Goal: Obtain resource: Download file/media

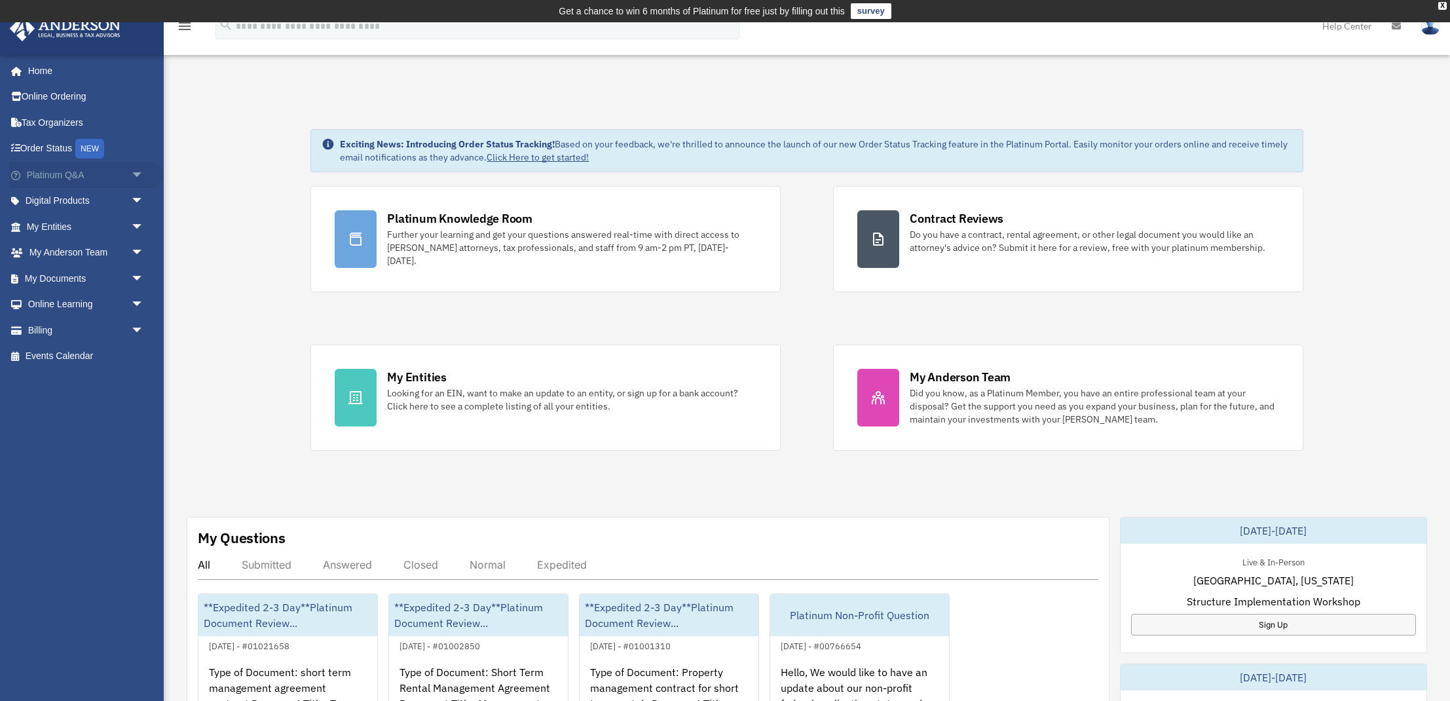
click at [53, 176] on link "Platinum Q&A arrow_drop_down" at bounding box center [86, 175] width 155 height 26
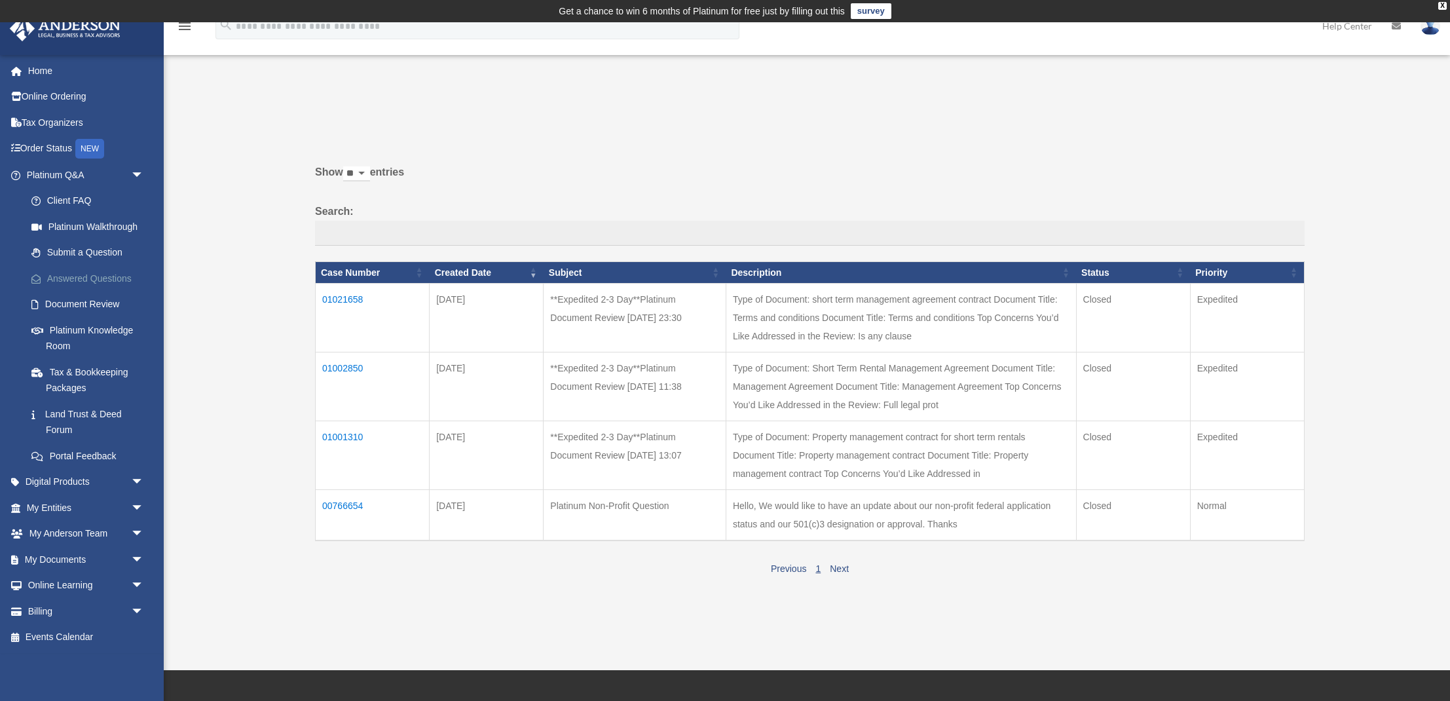
click at [69, 274] on link "Answered Questions" at bounding box center [90, 278] width 145 height 26
click at [69, 323] on link "Platinum Knowledge Room" at bounding box center [90, 338] width 145 height 42
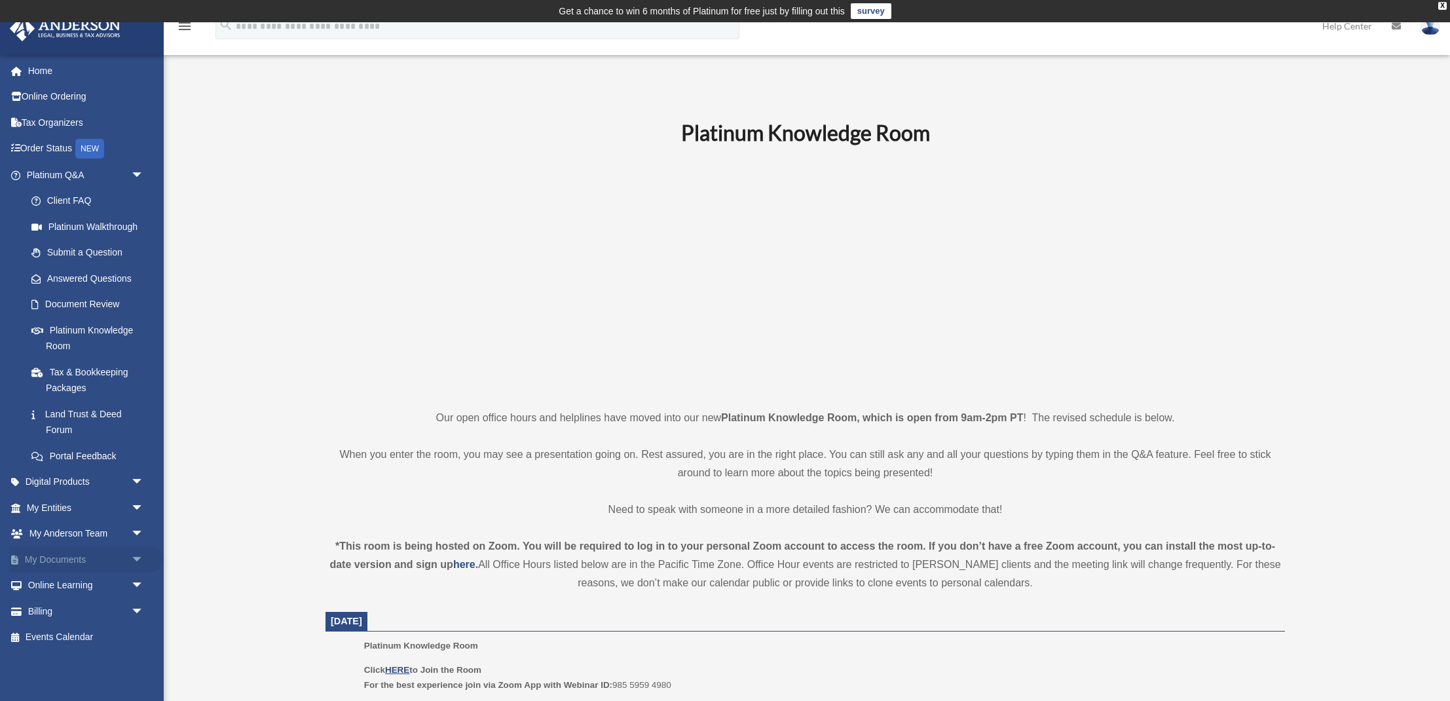
click at [47, 551] on link "My Documents arrow_drop_down" at bounding box center [86, 559] width 155 height 26
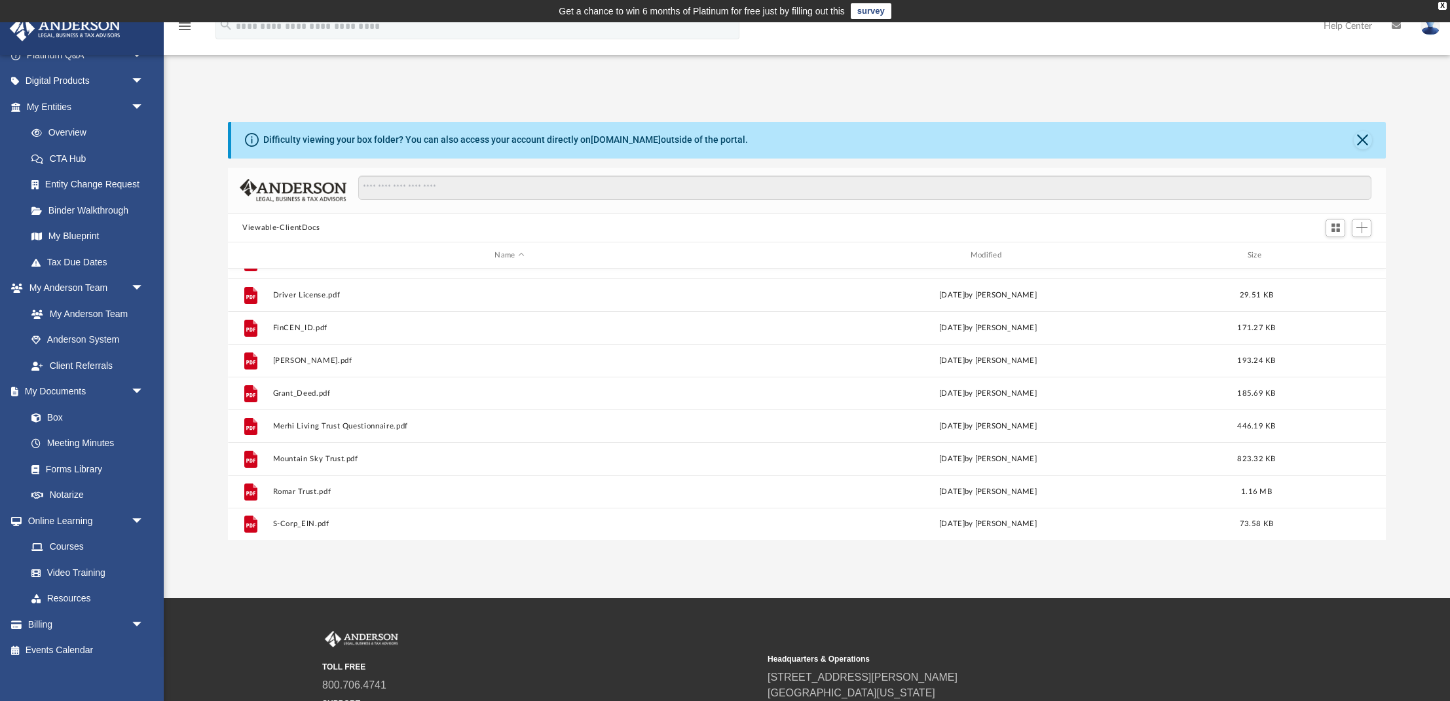
scroll to position [252, 0]
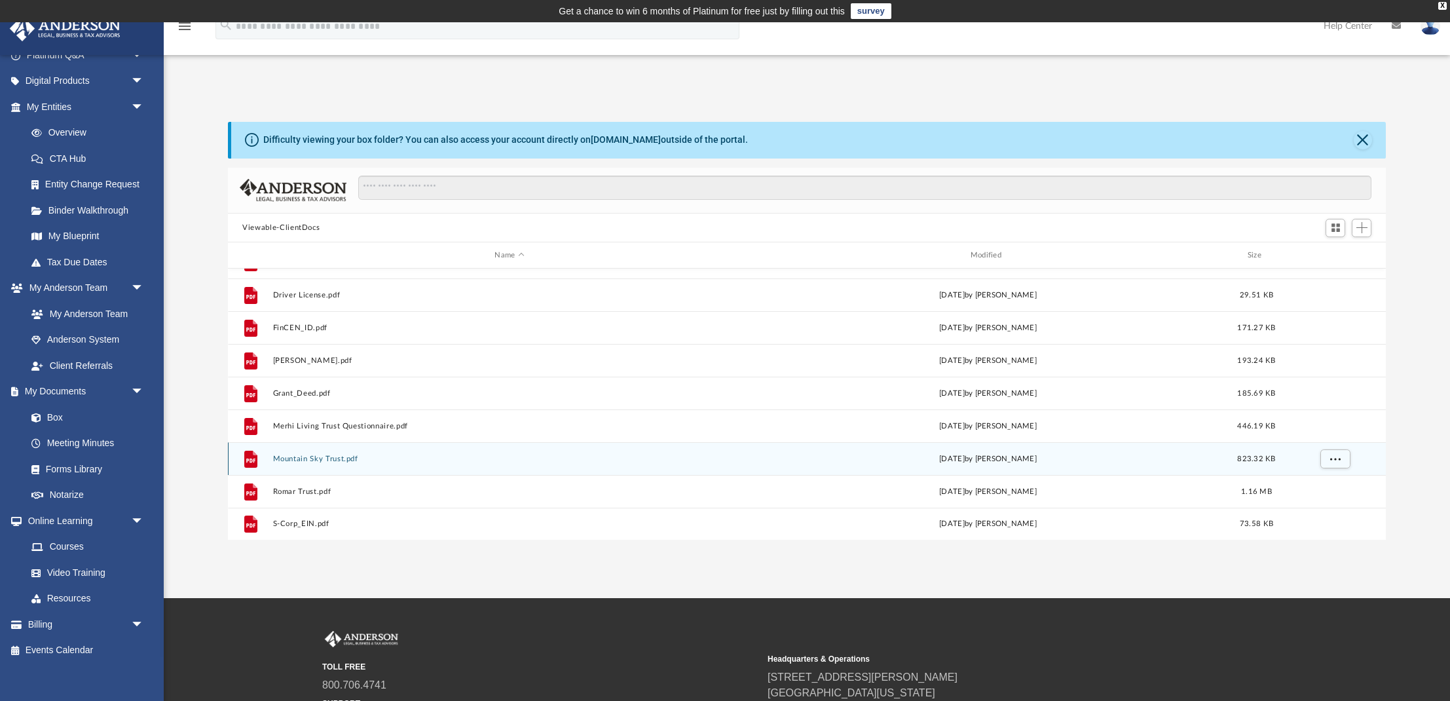
click at [309, 459] on button "Mountain Sky Trust.pdf" at bounding box center [509, 459] width 473 height 9
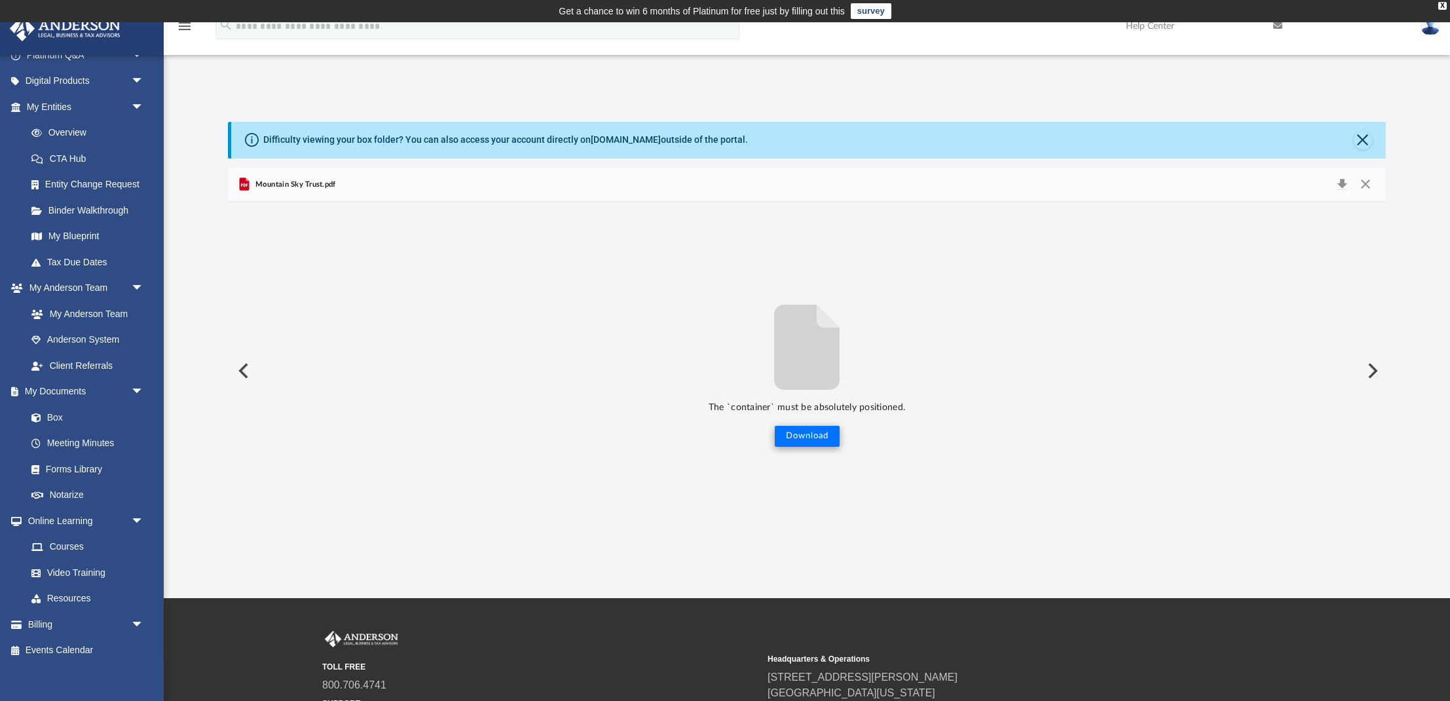
click at [819, 428] on button "Download" at bounding box center [807, 436] width 65 height 21
click at [1270, 679] on div "TOLL FREE 800.706.4741 SUPPORT info@andersonadvisors.com Headquarters & Operati…" at bounding box center [806, 681] width 969 height 100
click at [57, 210] on link "Binder Walkthrough" at bounding box center [90, 210] width 145 height 26
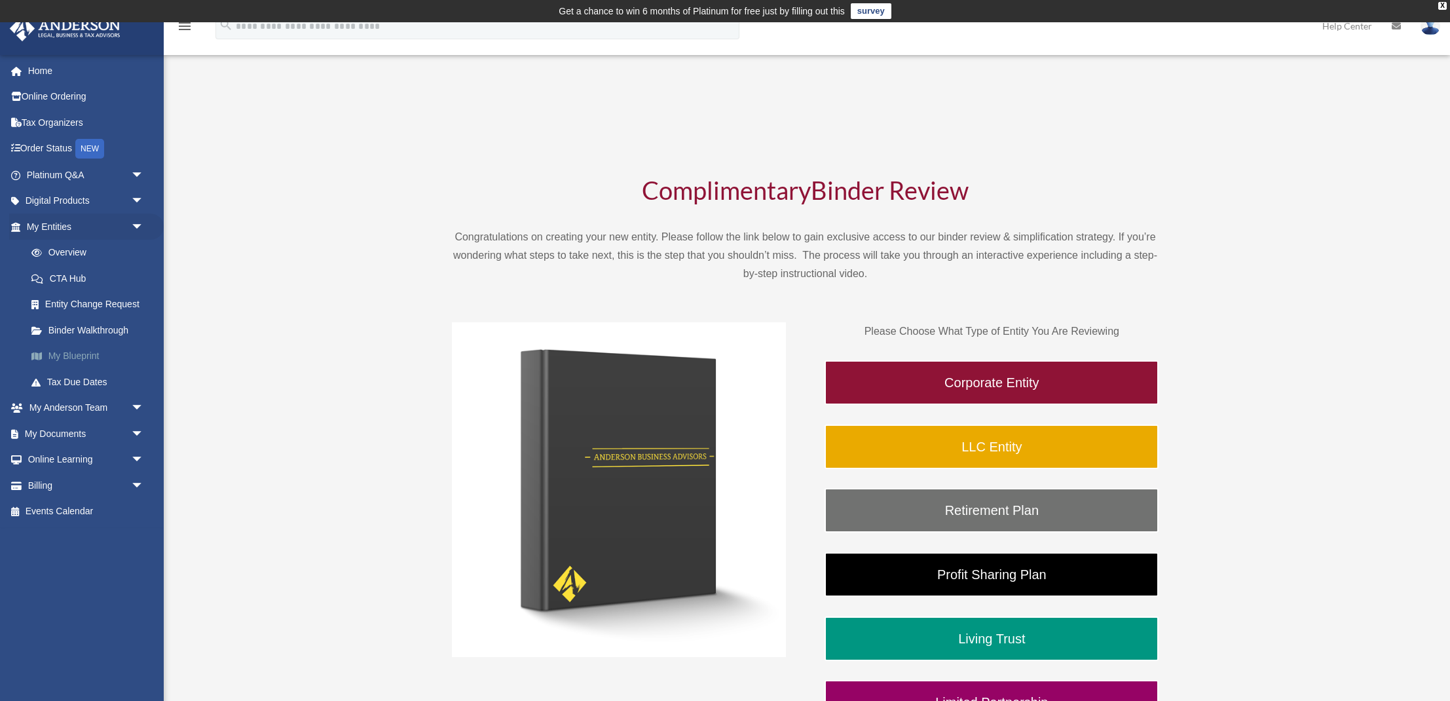
click at [75, 352] on link "My Blueprint" at bounding box center [90, 356] width 145 height 26
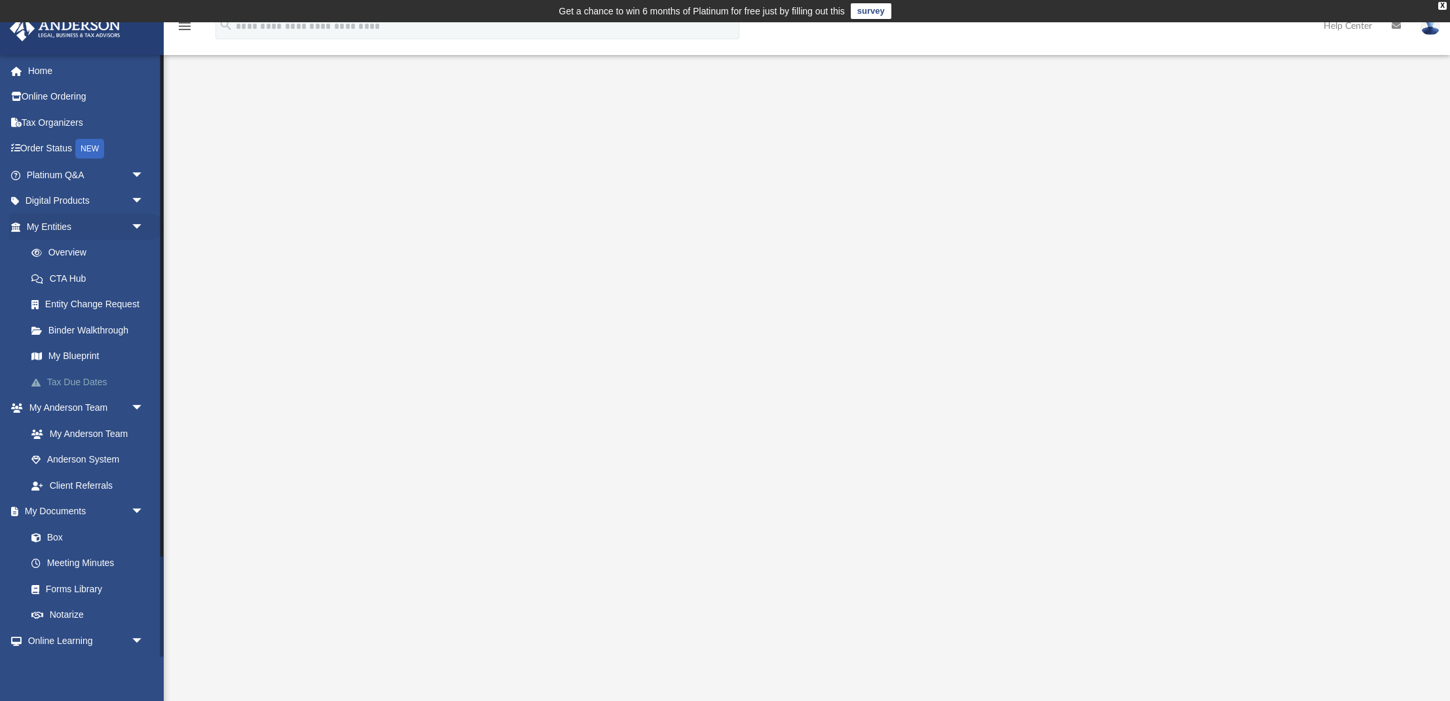
click at [59, 379] on link "Tax Due Dates" at bounding box center [90, 382] width 145 height 26
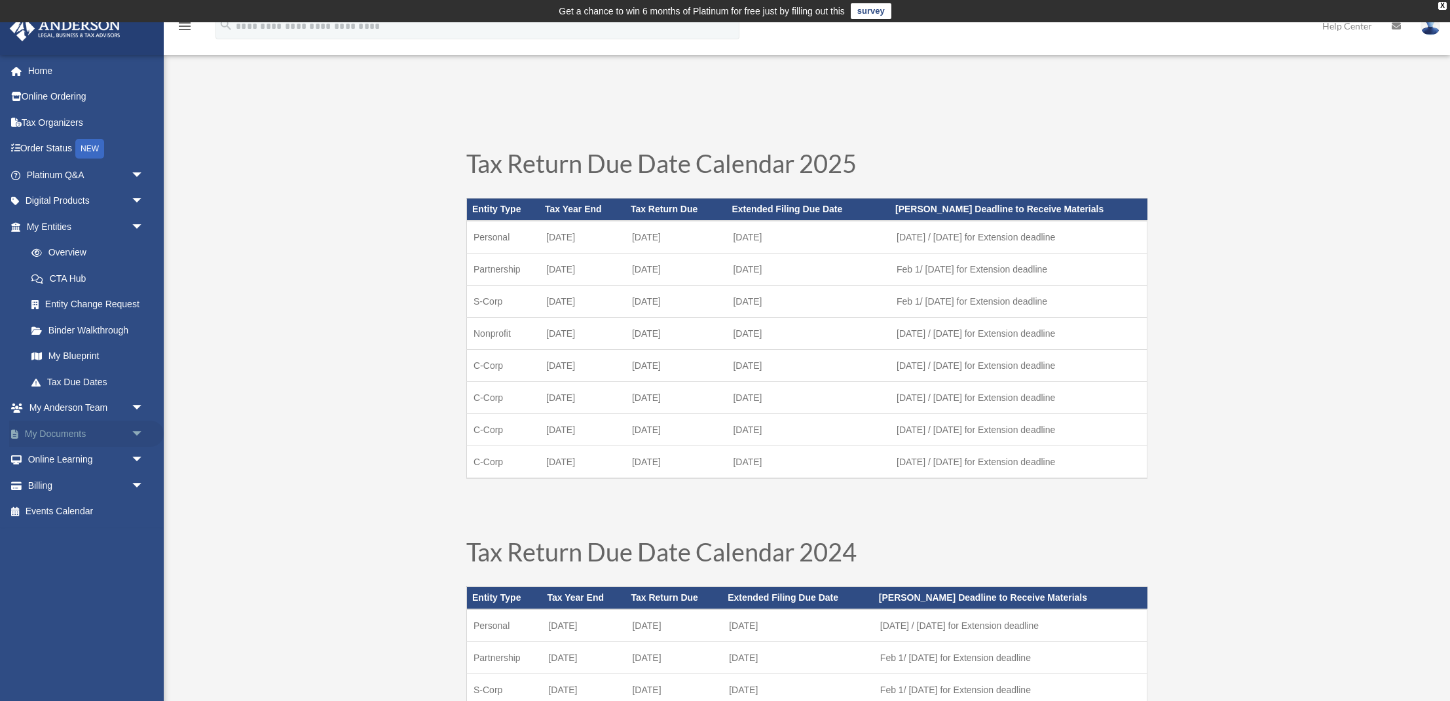
click at [49, 430] on link "My Documents arrow_drop_down" at bounding box center [86, 434] width 155 height 26
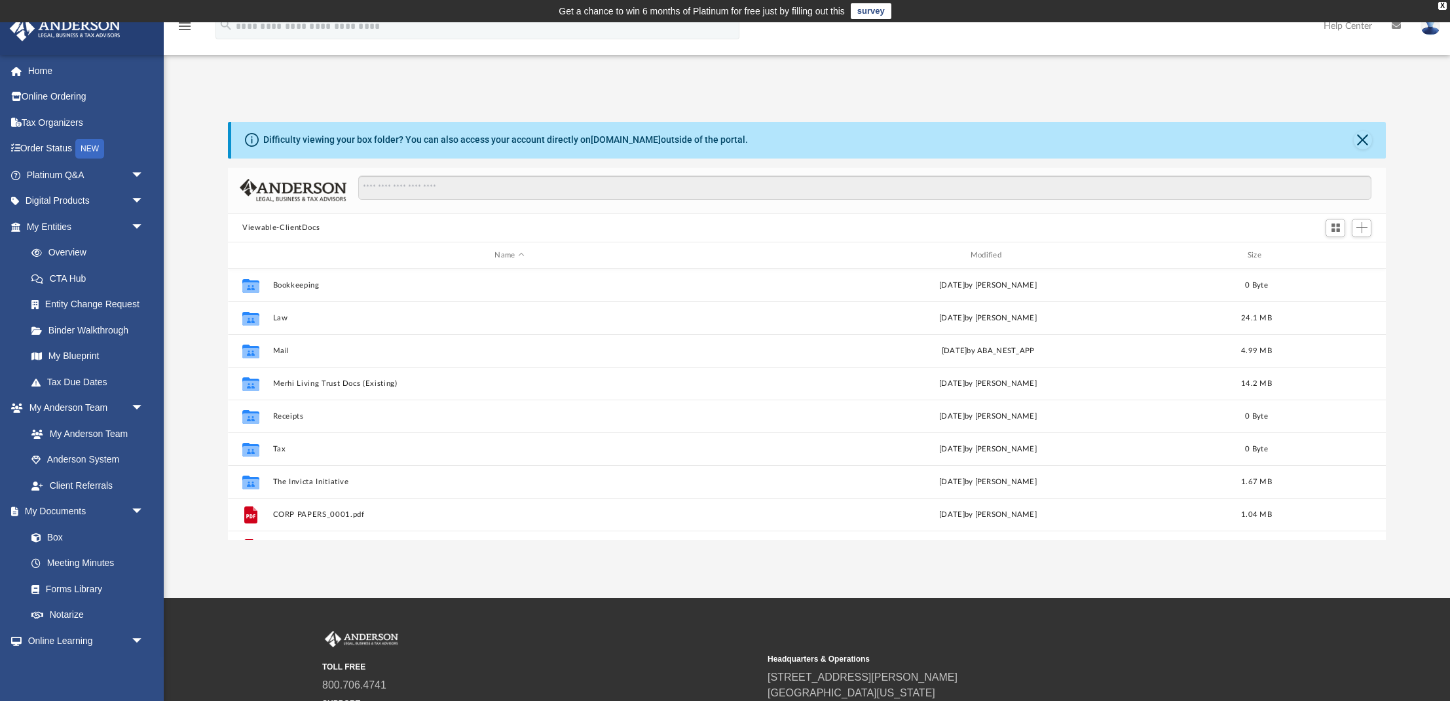
scroll to position [298, 1158]
click at [485, 189] on input "Search files and folders" at bounding box center [864, 188] width 1013 height 25
type input "**********"
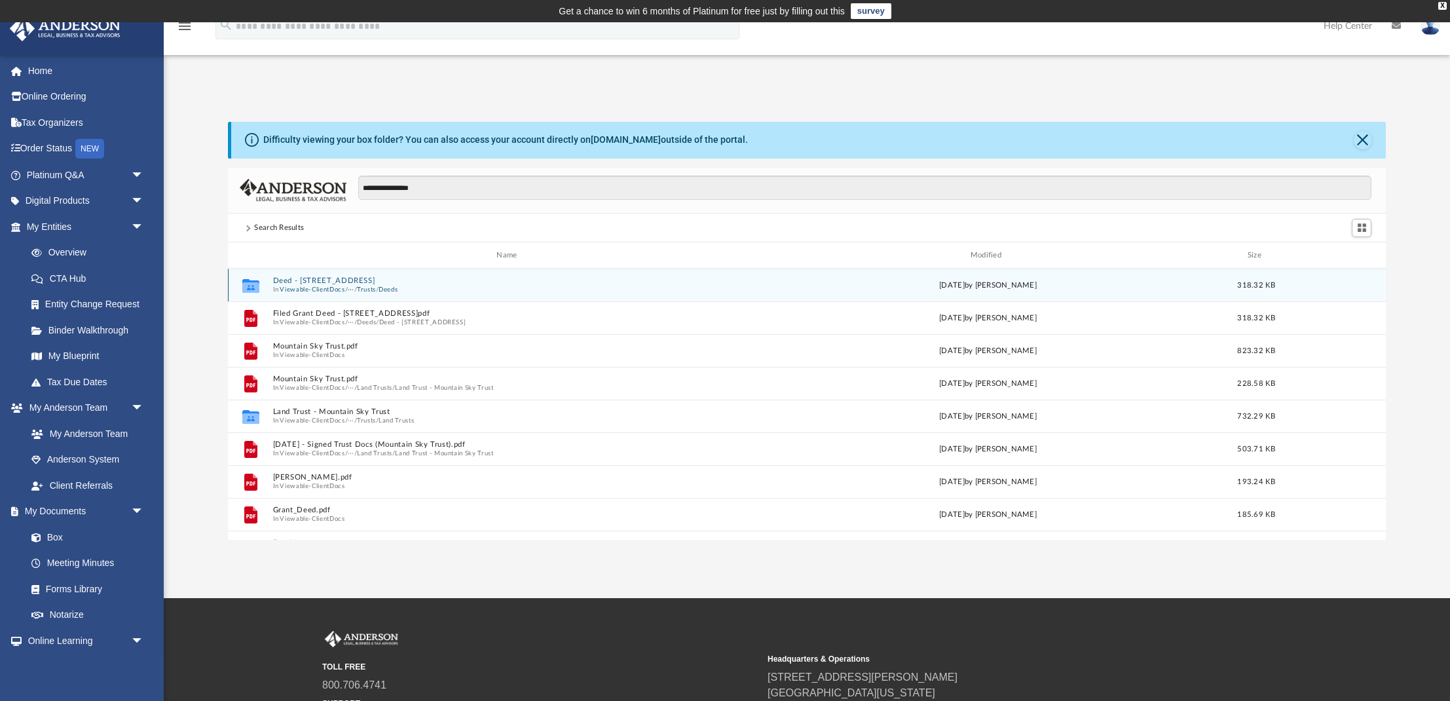
click at [320, 287] on button "Viewable-ClientDocs" at bounding box center [312, 290] width 65 height 9
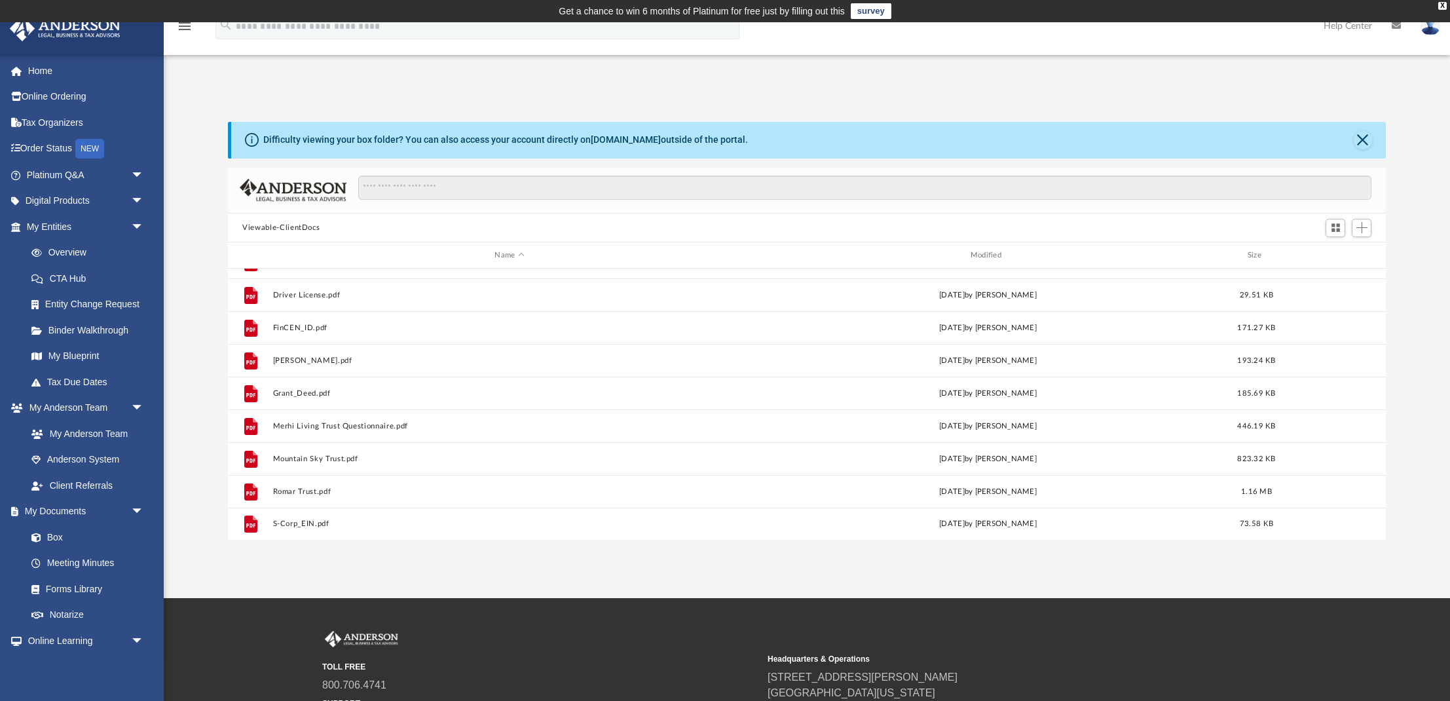
scroll to position [252, 0]
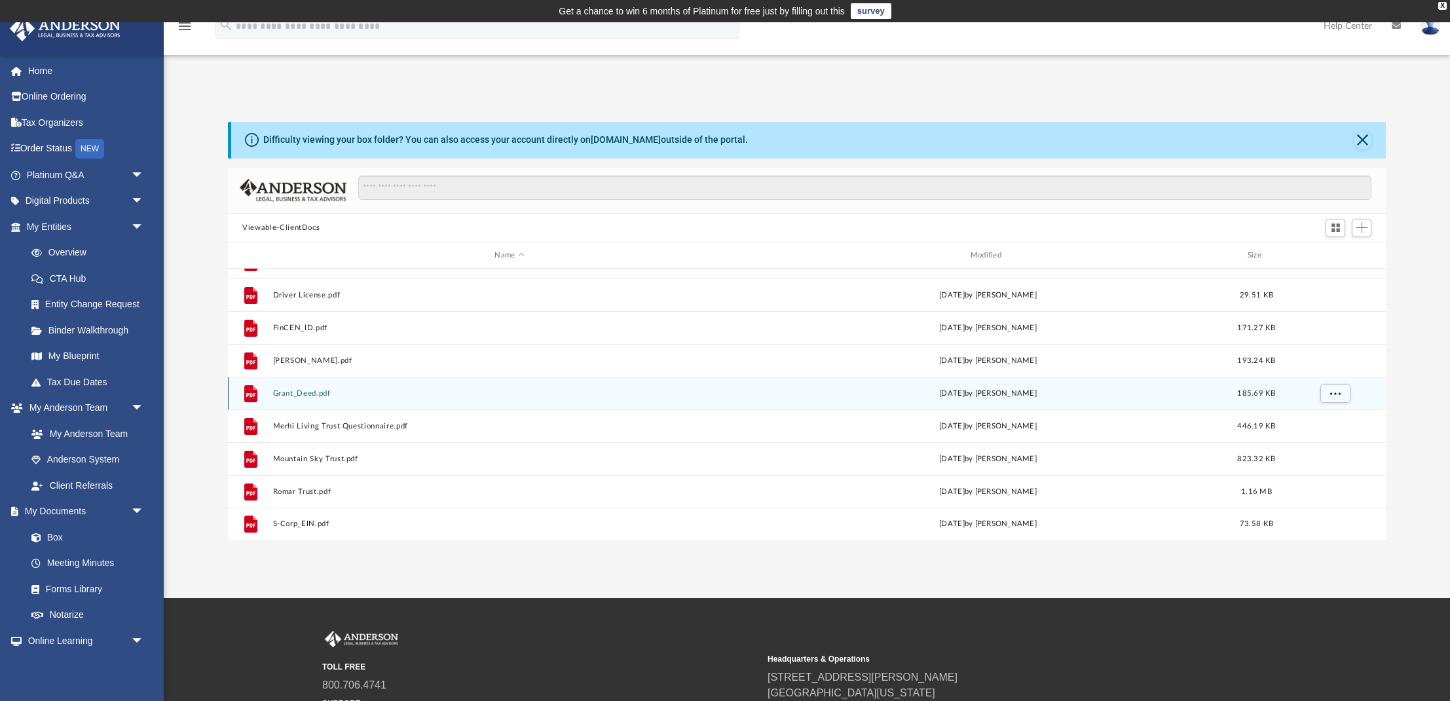
click at [301, 392] on button "Grant_Deed.pdf" at bounding box center [509, 393] width 473 height 9
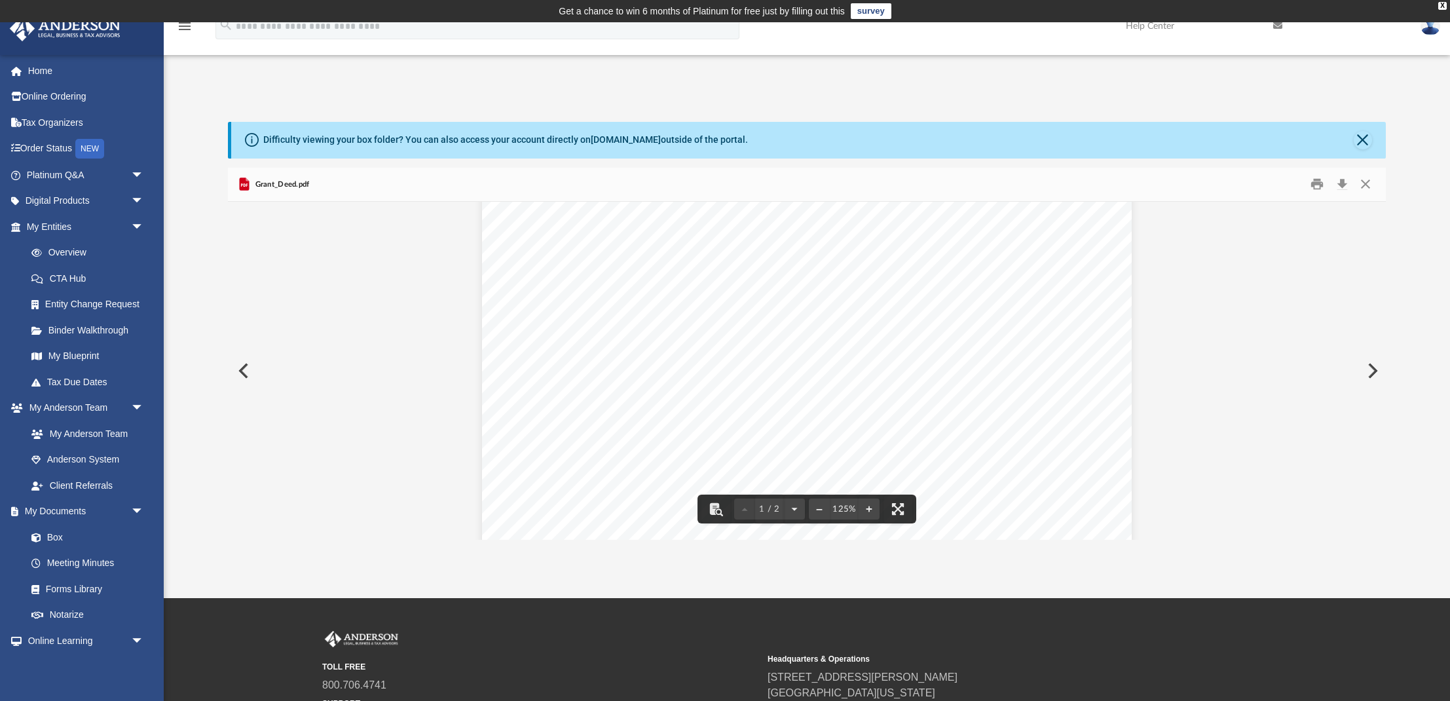
scroll to position [191, 0]
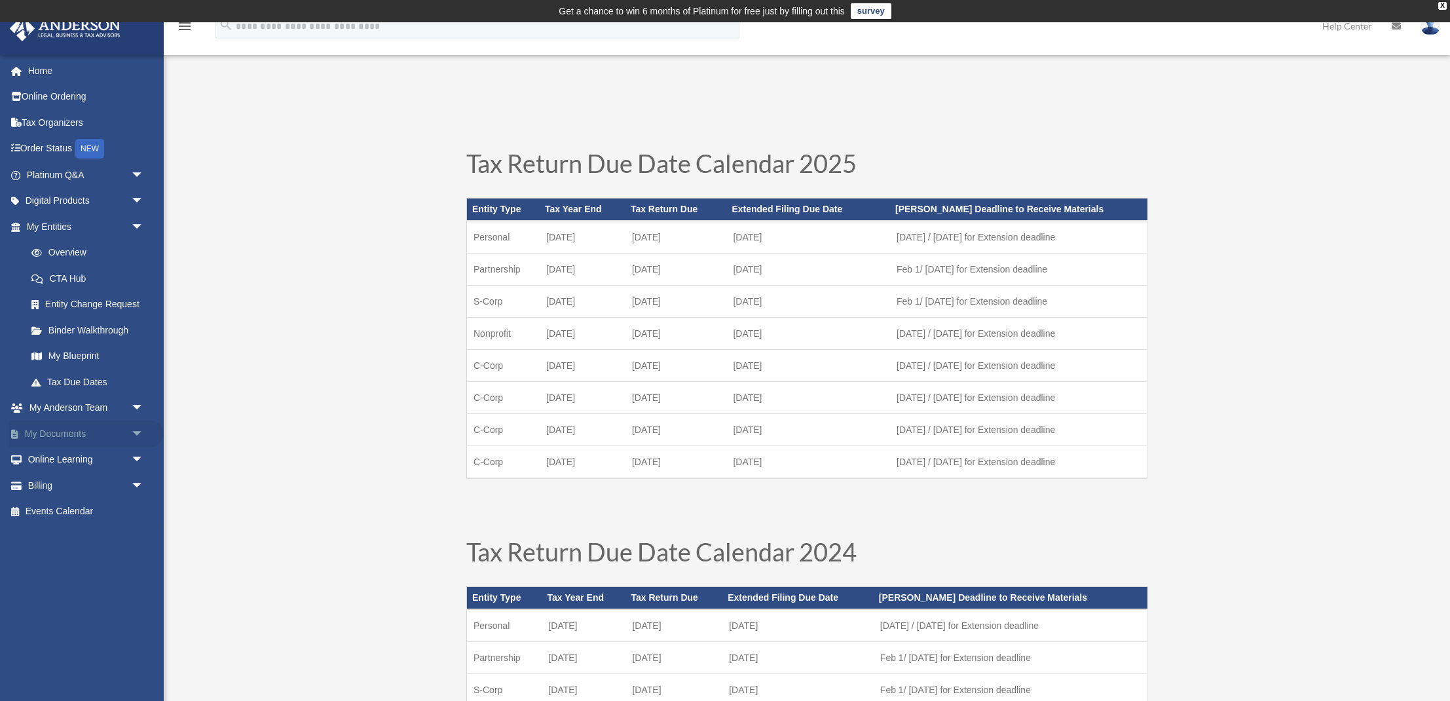
click at [49, 428] on link "My Documents arrow_drop_down" at bounding box center [86, 434] width 155 height 26
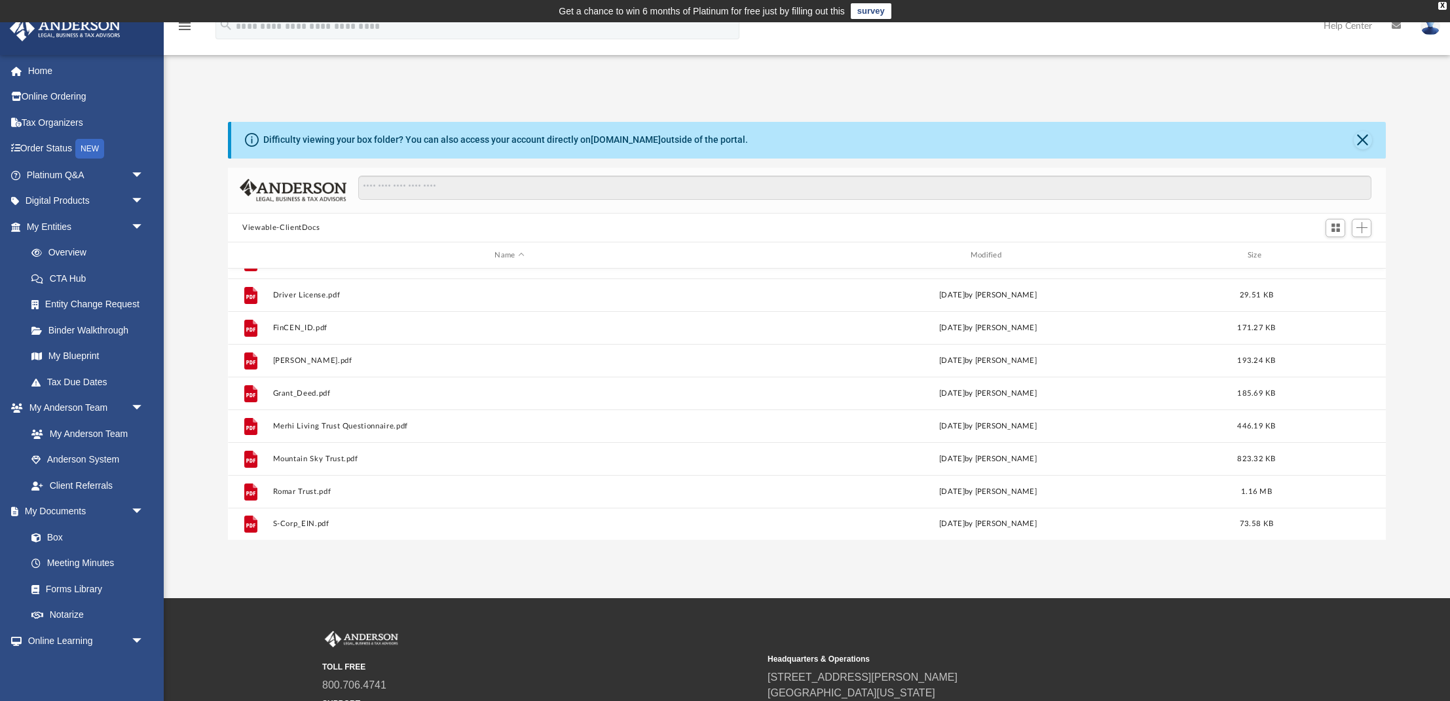
scroll to position [252, 0]
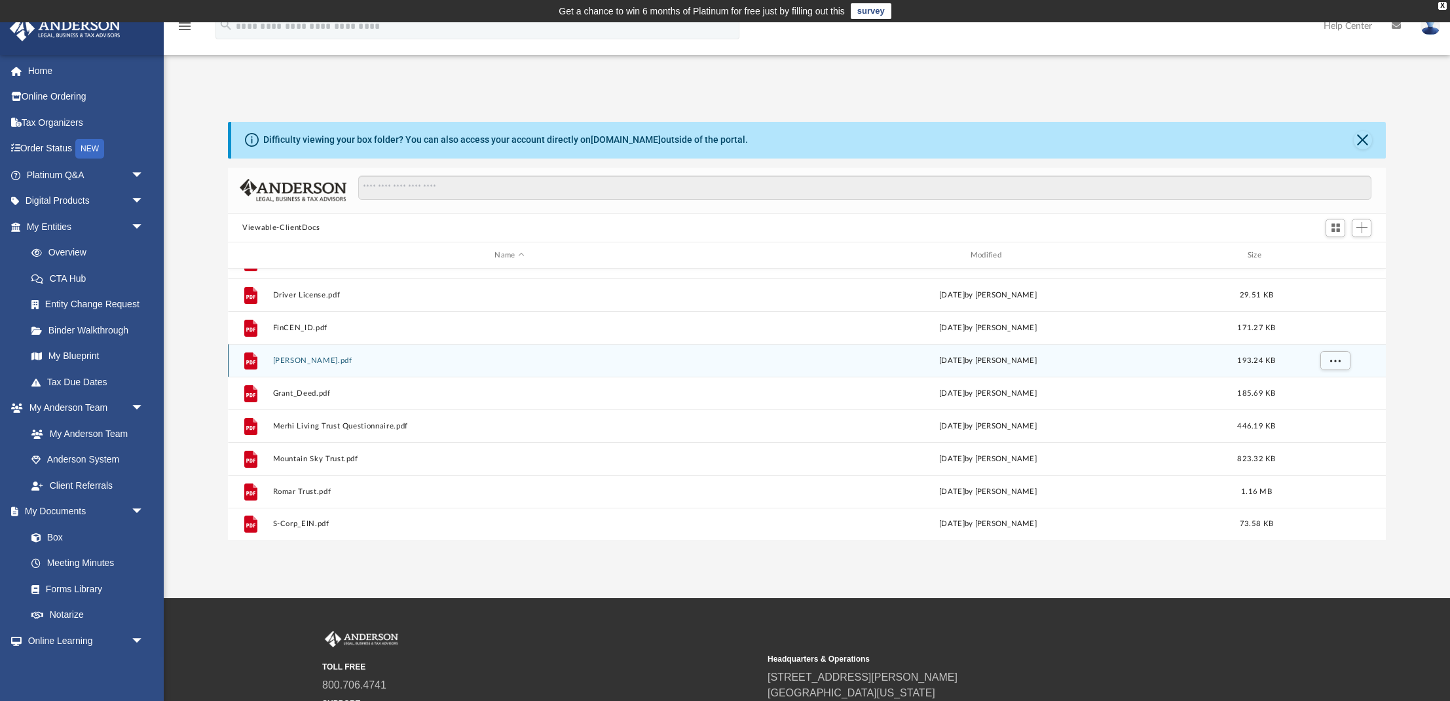
click at [327, 354] on div "File [PERSON_NAME].pdf [DATE] by [PERSON_NAME] 193.24 KB" at bounding box center [807, 360] width 1158 height 33
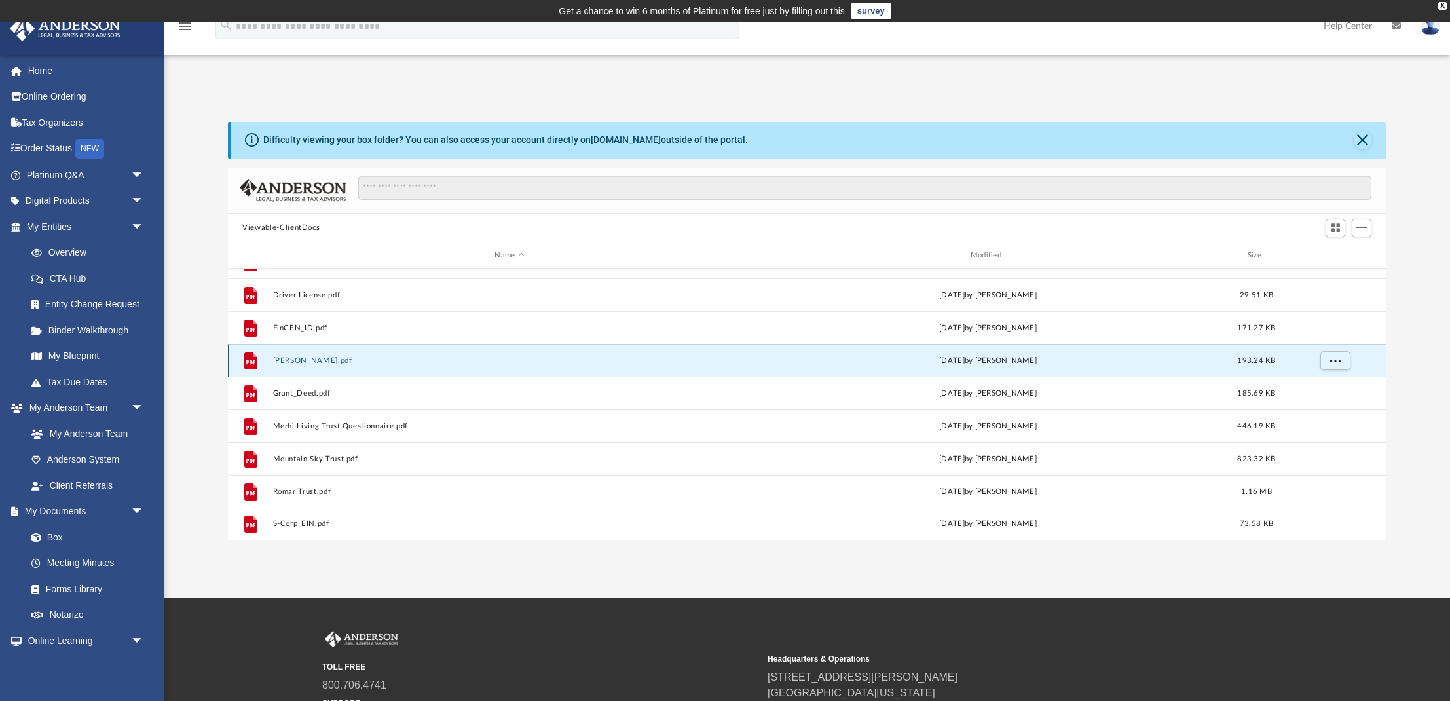
click at [327, 354] on div "File [PERSON_NAME].pdf [DATE] by [PERSON_NAME] 193.24 KB" at bounding box center [807, 360] width 1158 height 33
click at [320, 359] on button "[PERSON_NAME].pdf" at bounding box center [509, 360] width 473 height 9
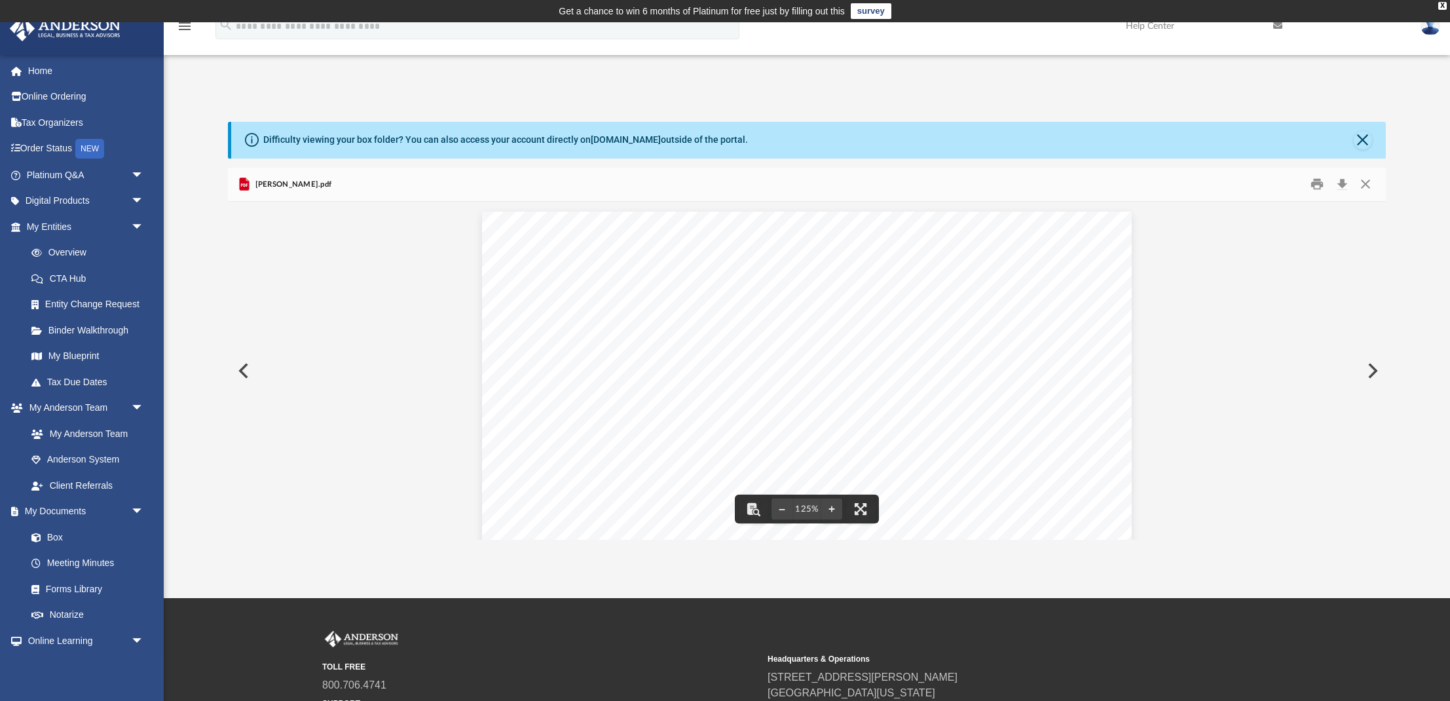
scroll to position [0, 0]
click at [1368, 183] on button "Close" at bounding box center [1365, 184] width 24 height 20
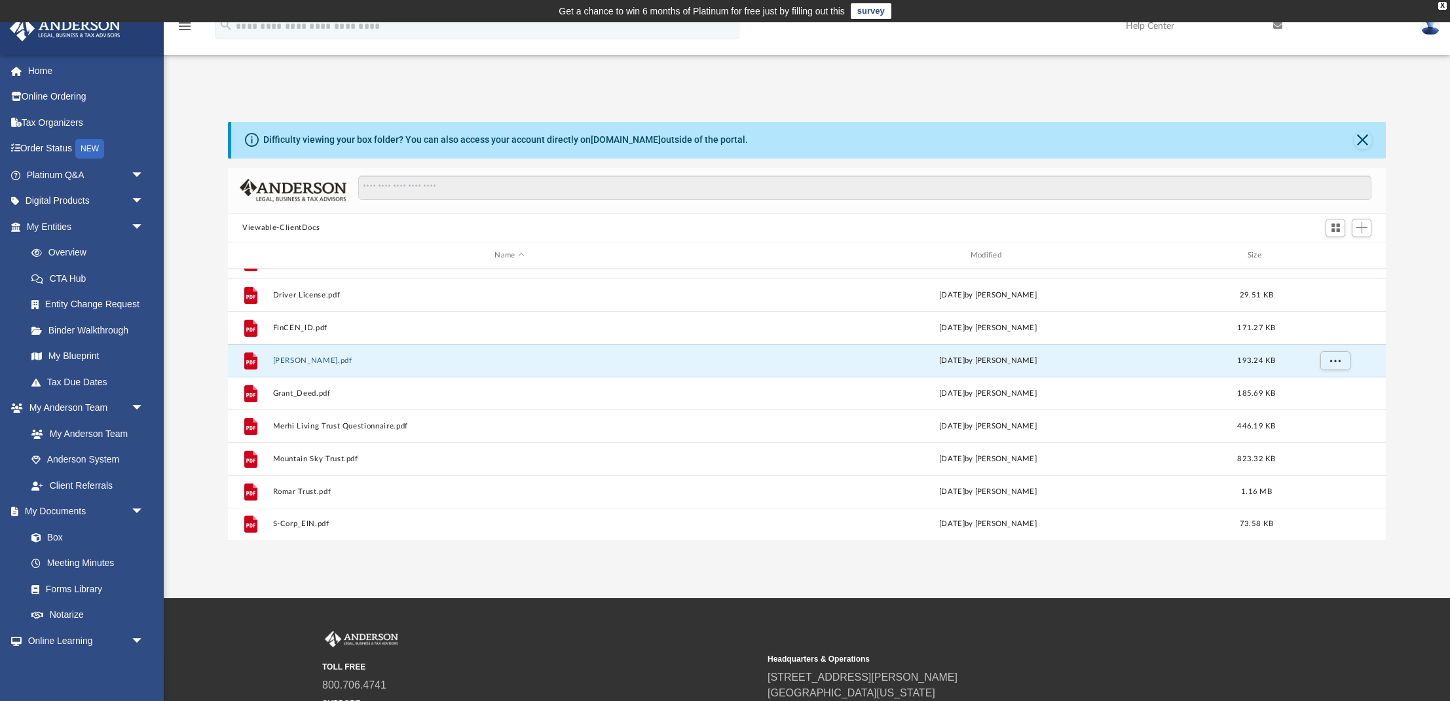
scroll to position [252, 0]
